Goal: Check status: Check status

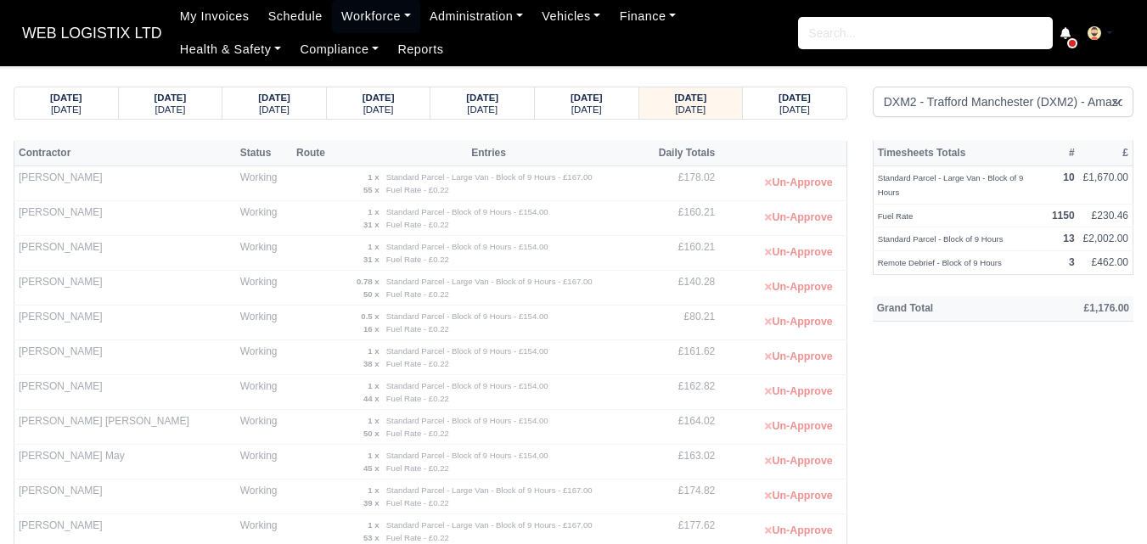
select select "1"
click at [677, 108] on small "[DATE]" at bounding box center [690, 109] width 31 height 10
select select "1"
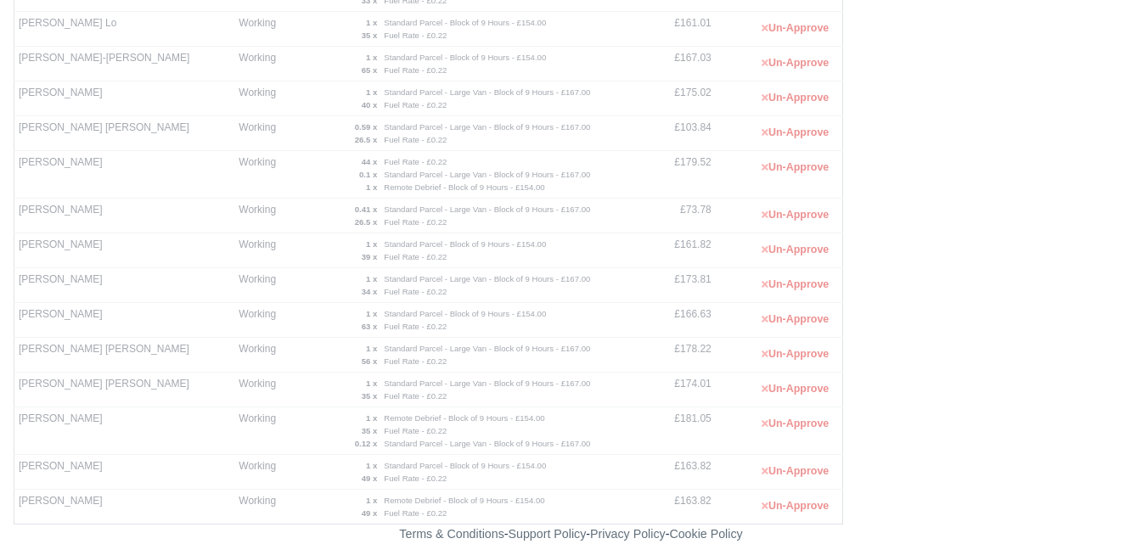
drag, startPoint x: 110, startPoint y: 217, endPoint x: 281, endPoint y: 114, distance: 199.6
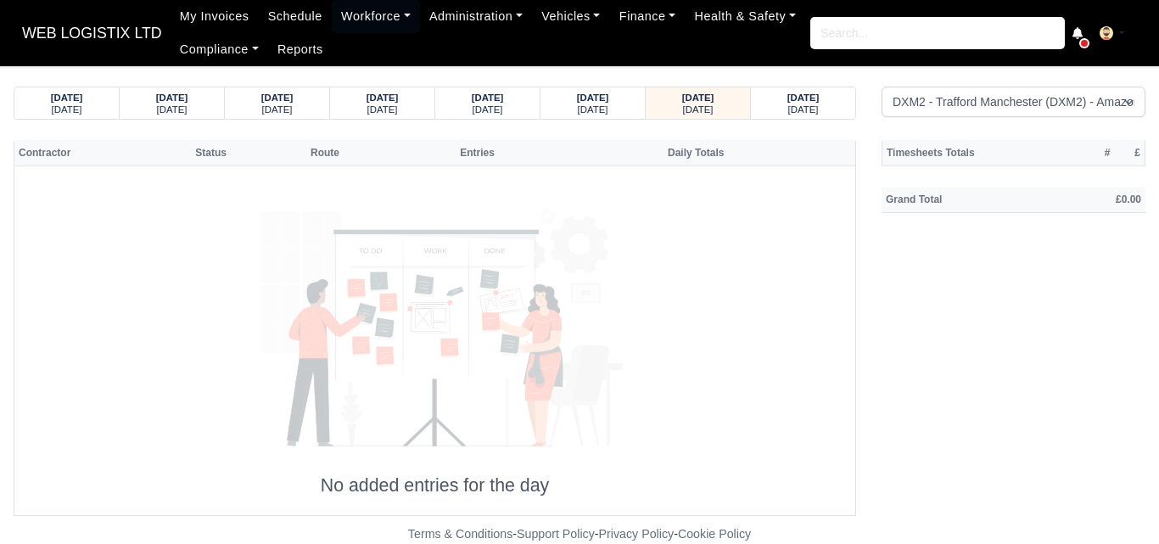
select select "1"
